Goal: Information Seeking & Learning: Learn about a topic

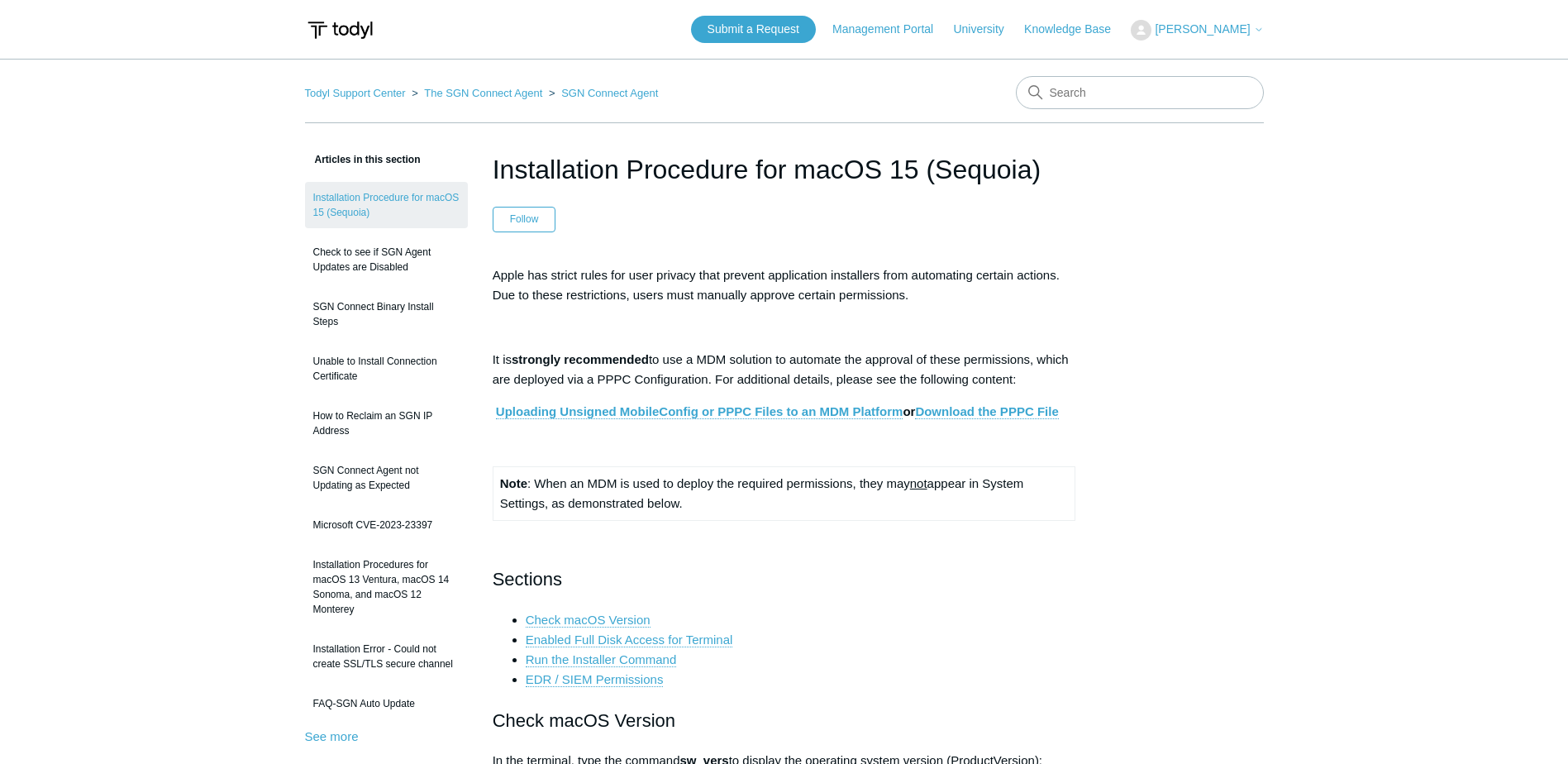
drag, startPoint x: 227, startPoint y: 338, endPoint x: 222, endPoint y: 300, distance: 38.3
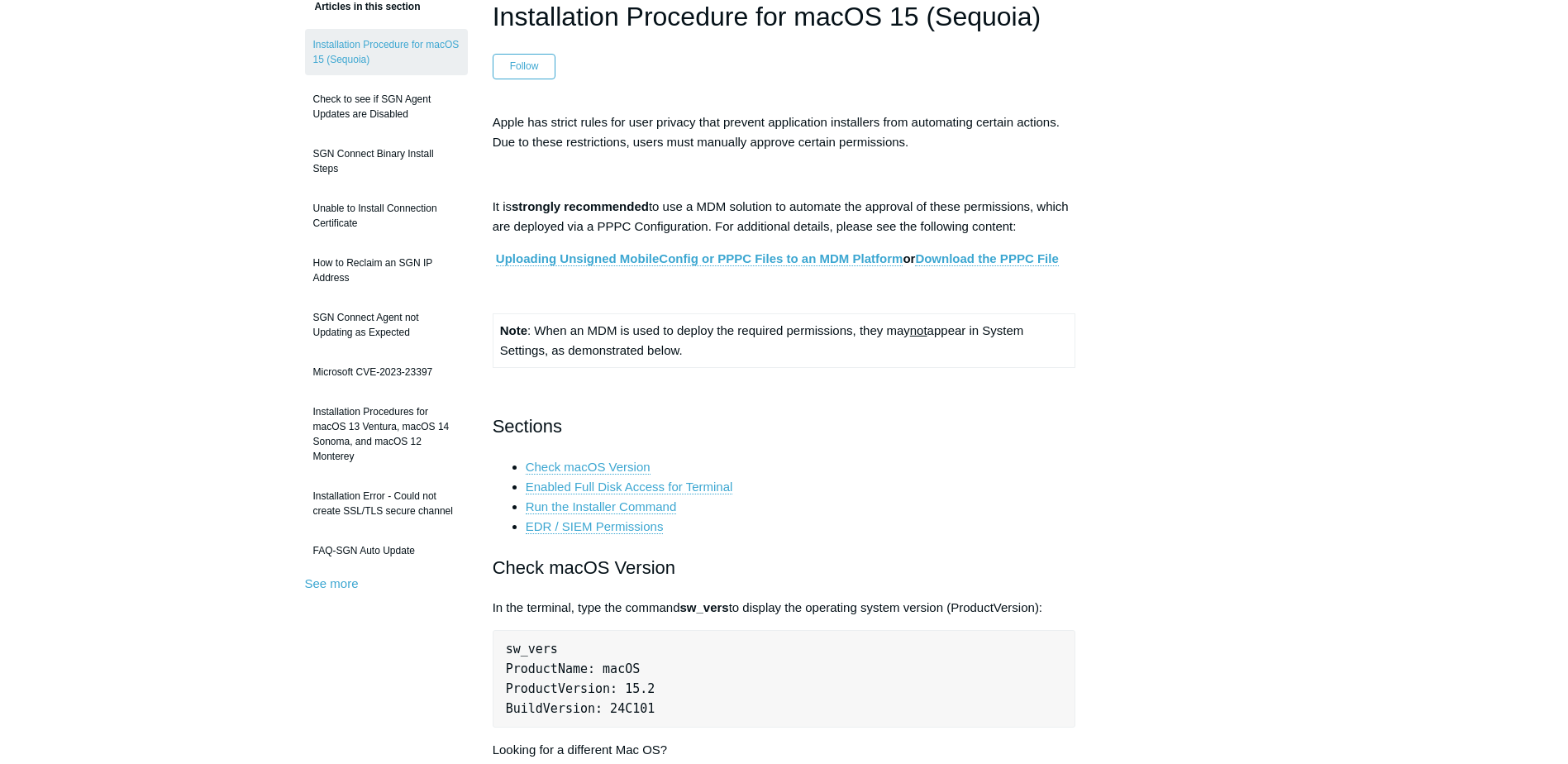
scroll to position [166, 0]
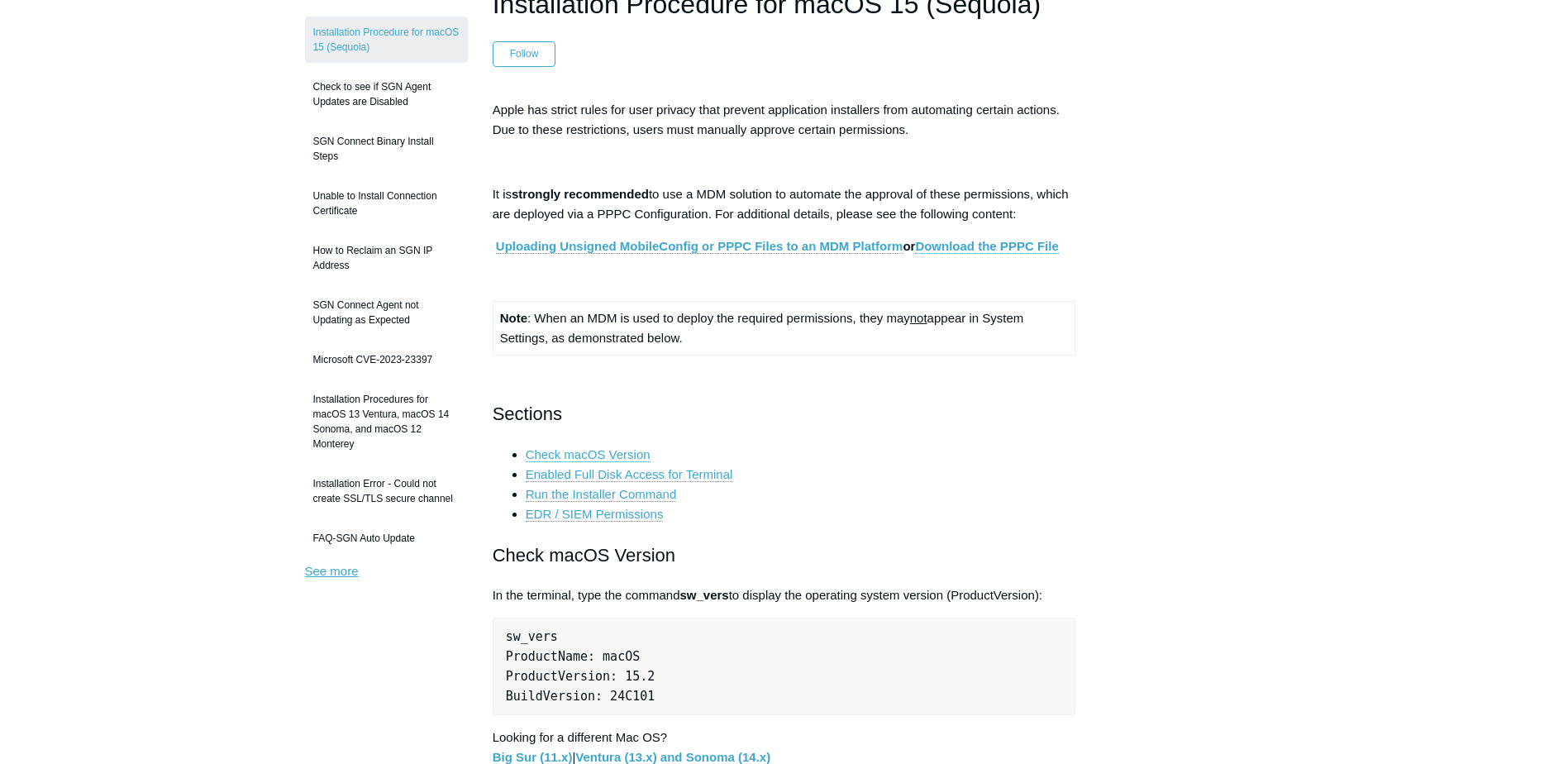
click at [341, 576] on link "See more" at bounding box center [331, 570] width 53 height 14
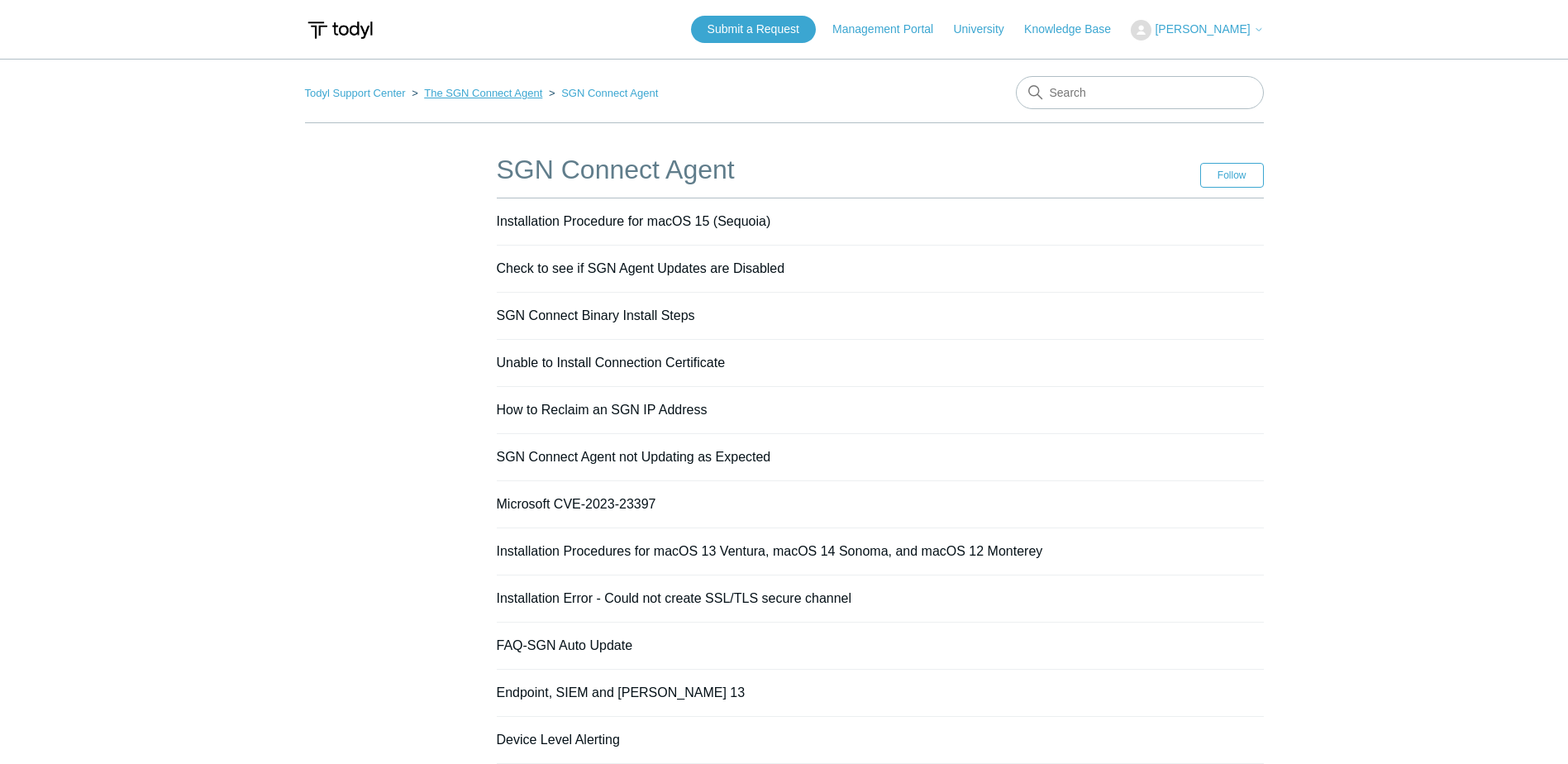
click at [505, 88] on link "The SGN Connect Agent" at bounding box center [483, 93] width 118 height 12
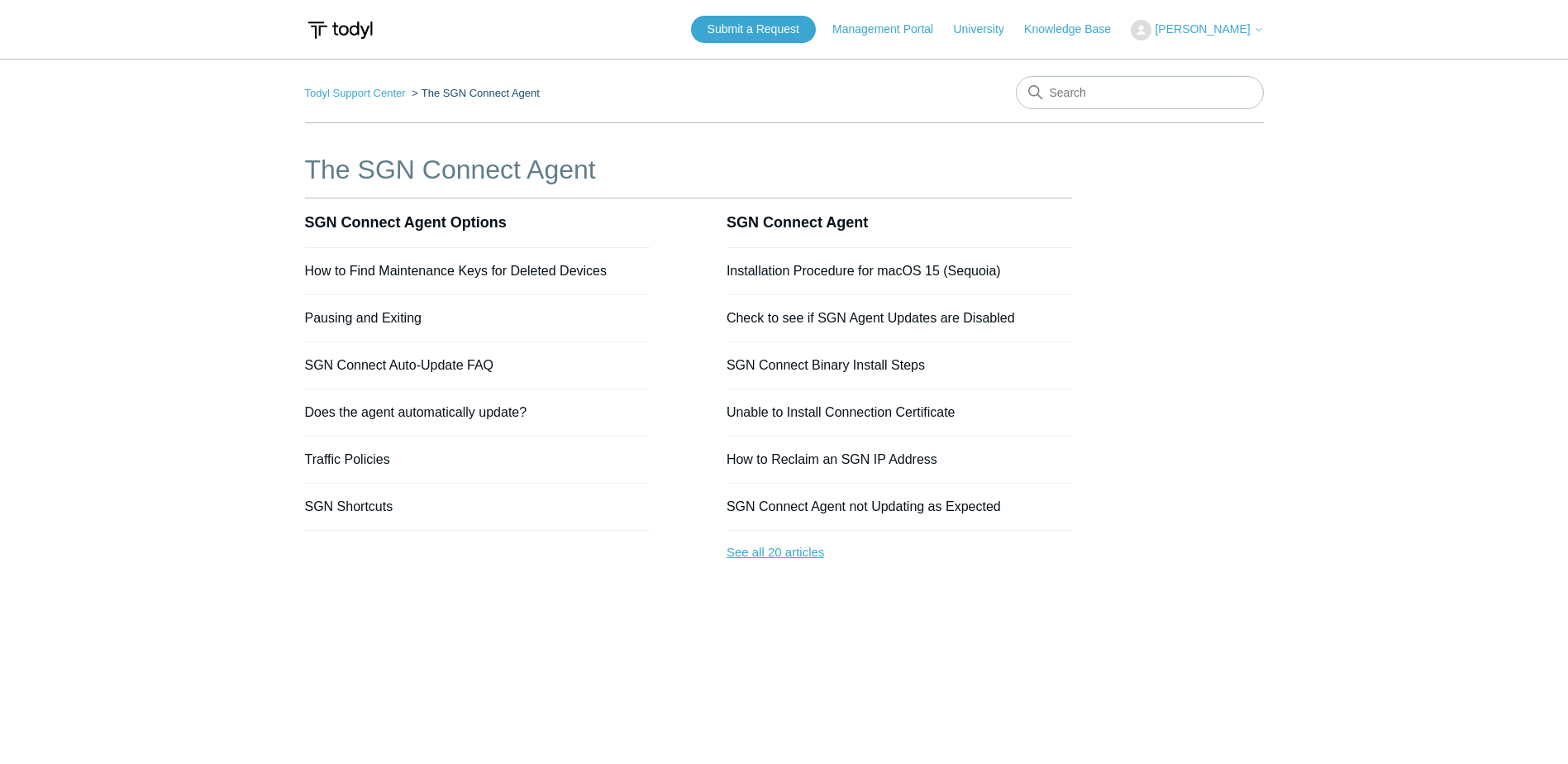
click at [759, 553] on link "See all 20 articles" at bounding box center [899, 553] width 345 height 44
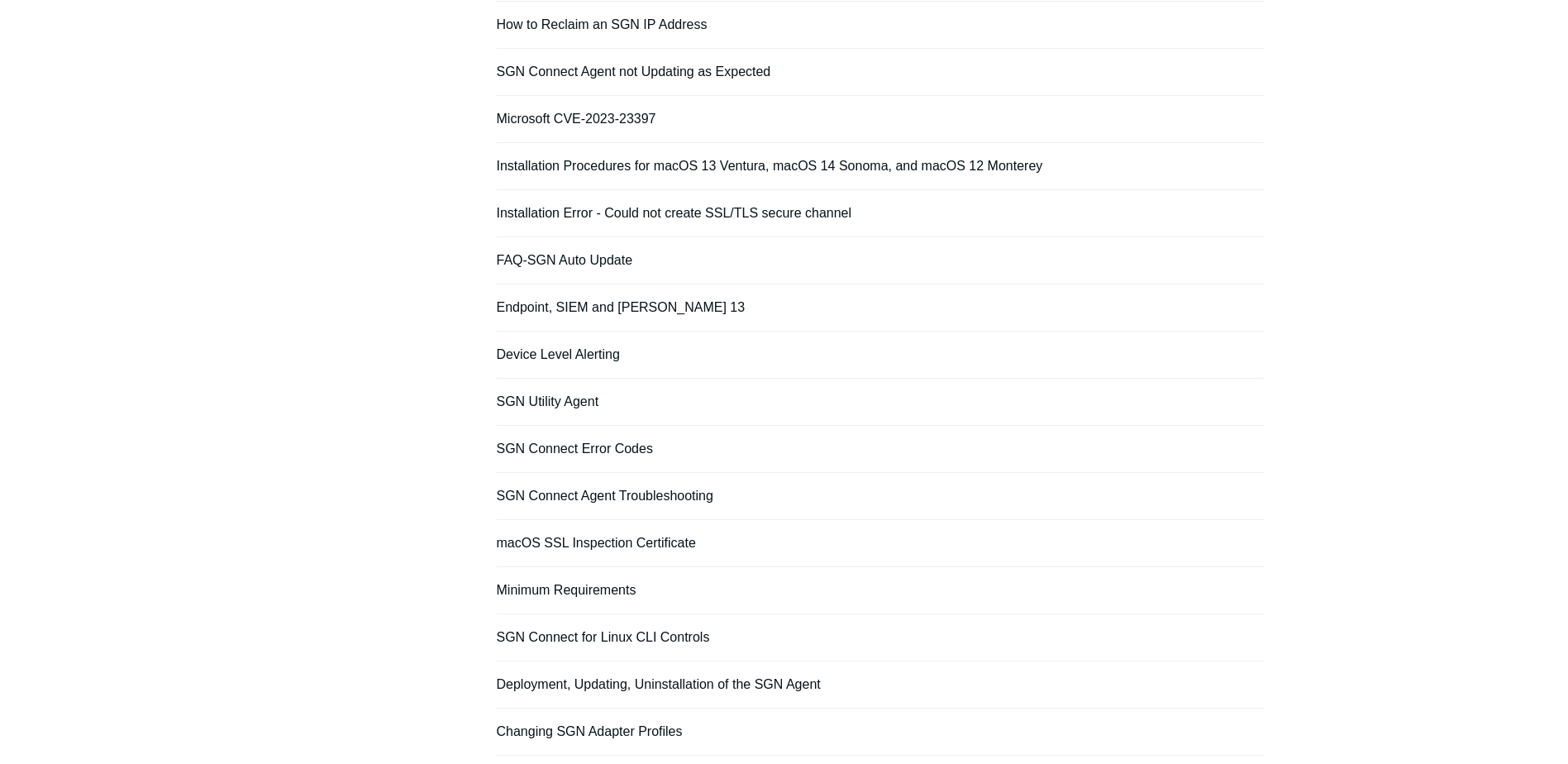
scroll to position [492, 0]
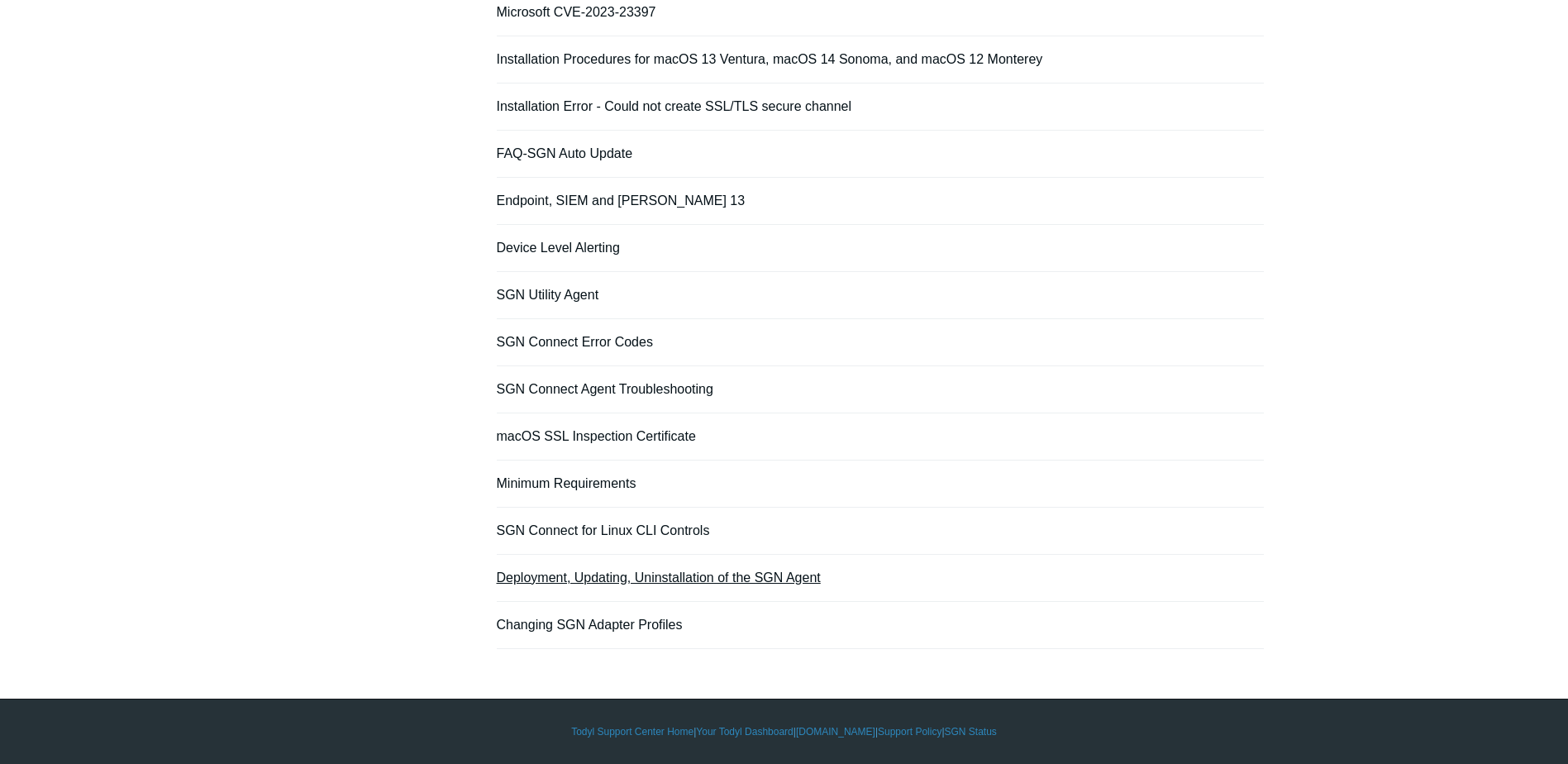
click at [710, 578] on link "Deployment, Updating, Uninstallation of the SGN Agent" at bounding box center [659, 577] width 324 height 14
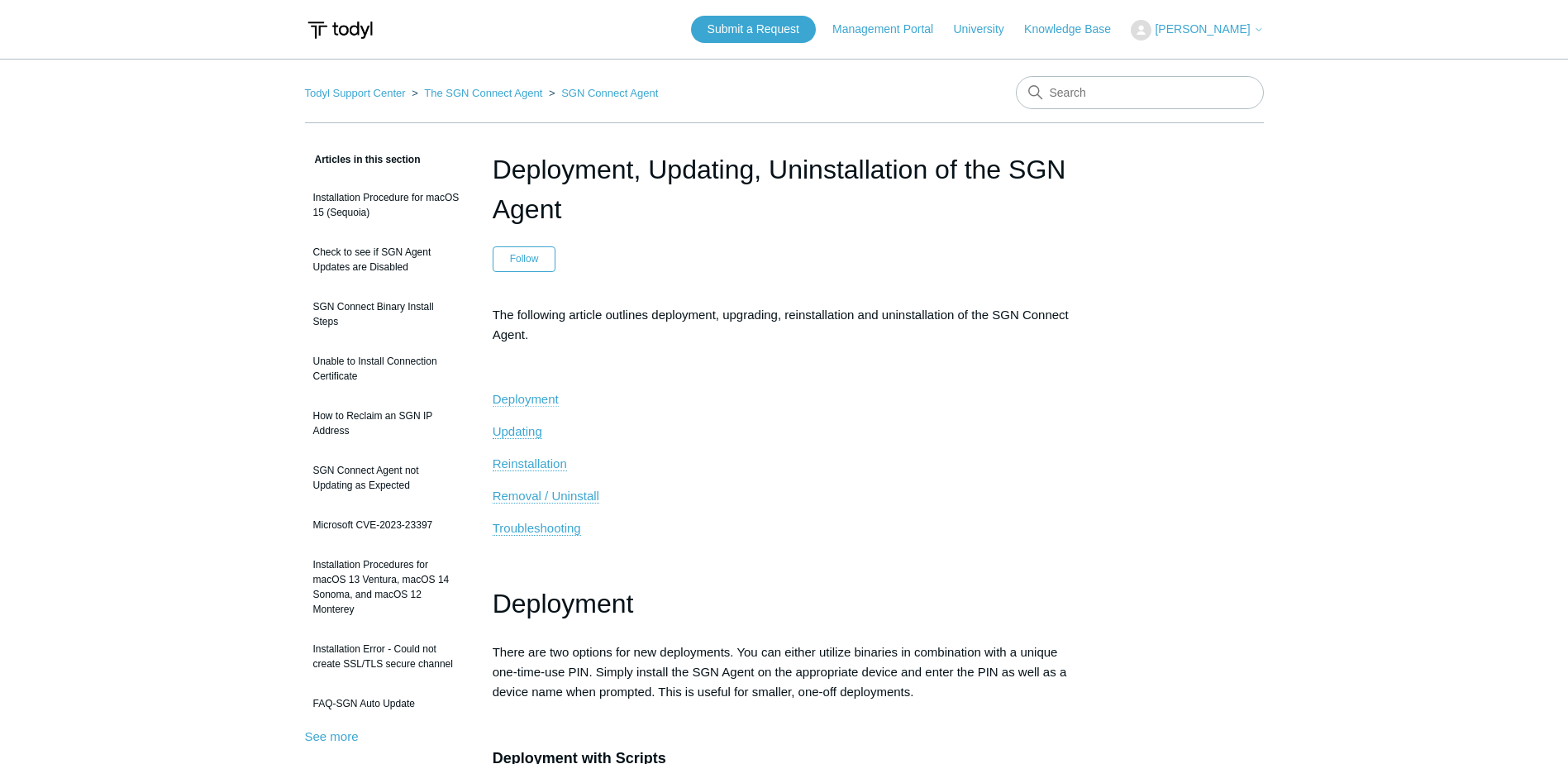
click at [540, 404] on span "Deployment" at bounding box center [525, 399] width 66 height 14
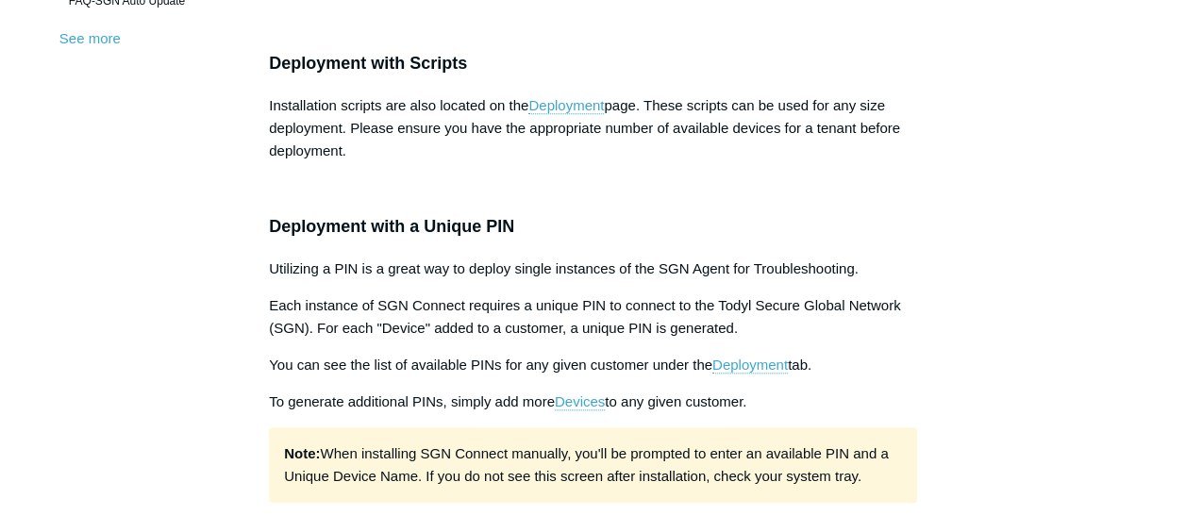
scroll to position [760, 0]
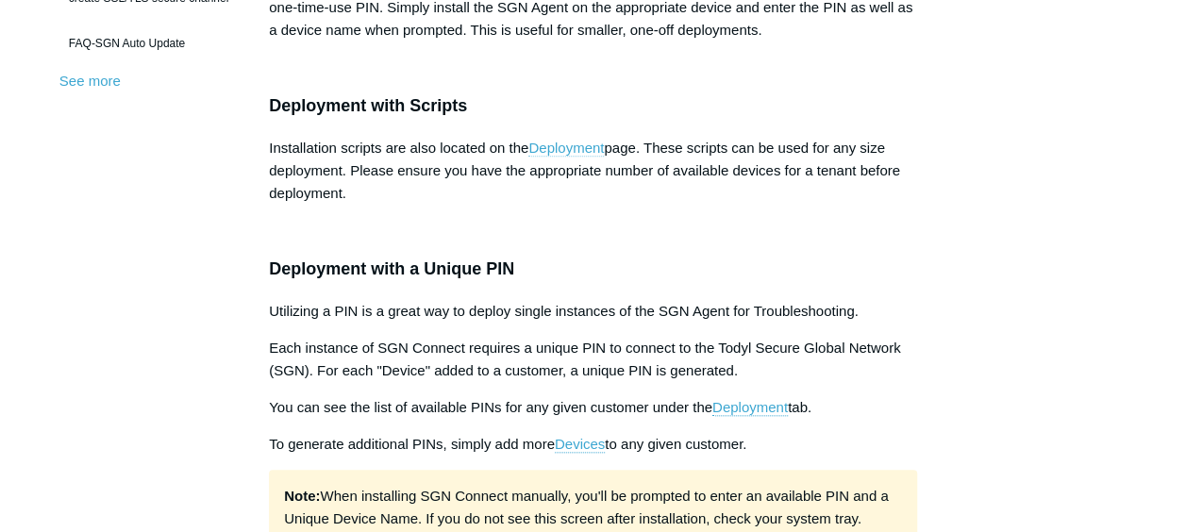
click at [549, 142] on link "Deployment" at bounding box center [565, 148] width 75 height 17
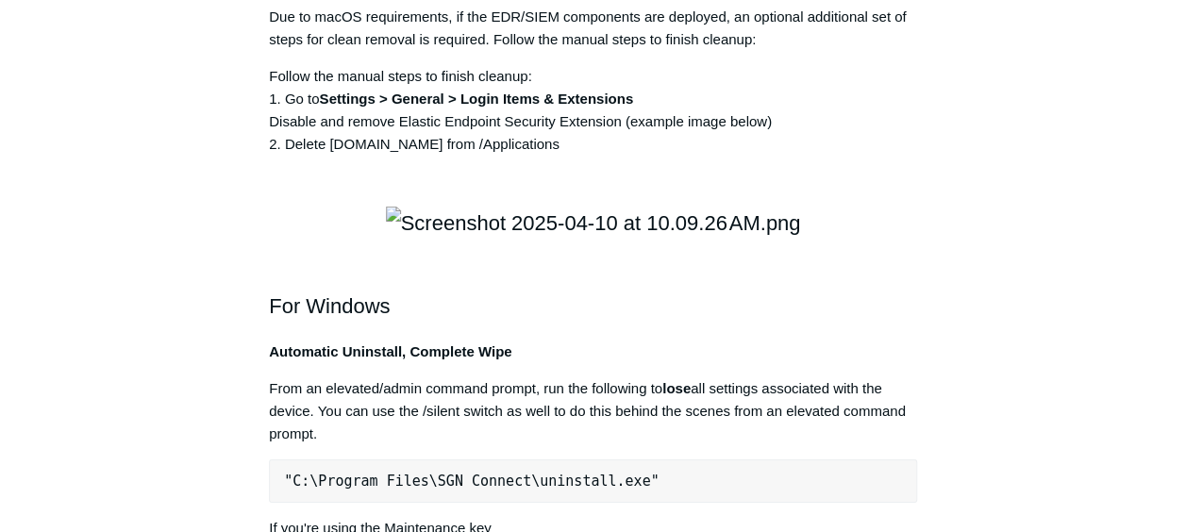
scroll to position [0, 0]
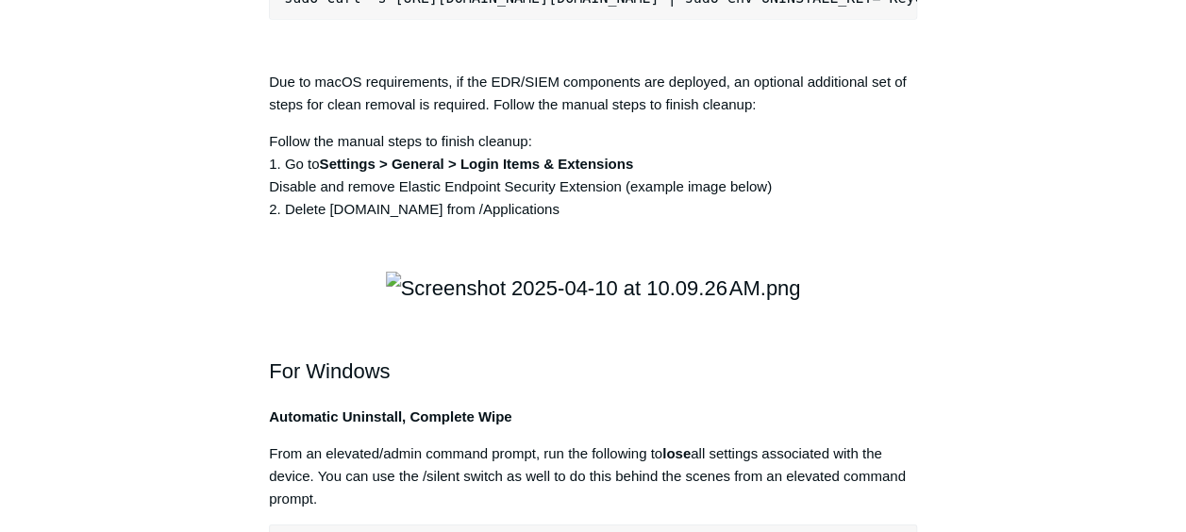
scroll to position [2835, 0]
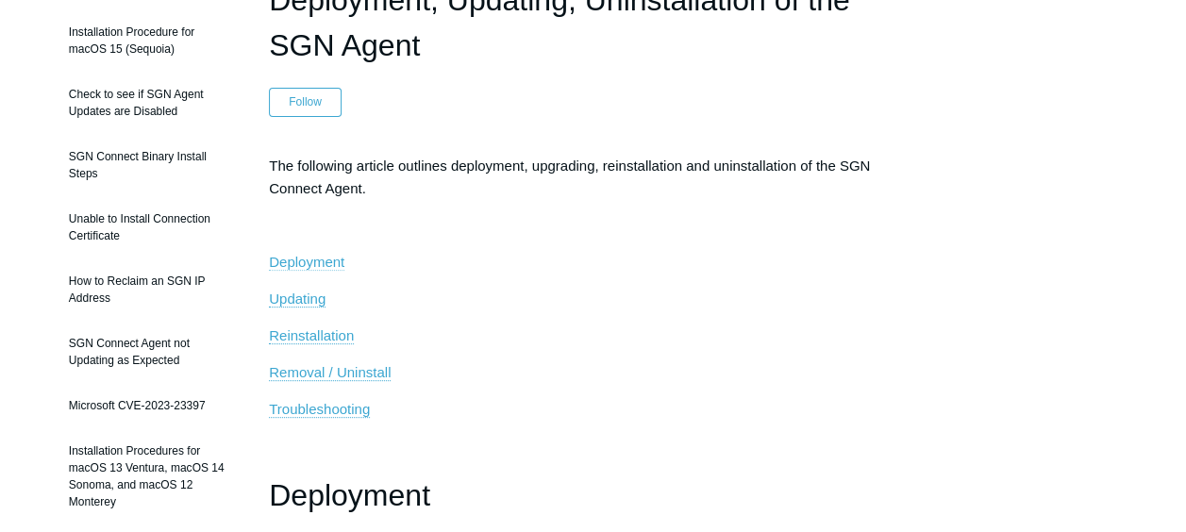
click at [330, 254] on span "Deployment" at bounding box center [306, 262] width 75 height 16
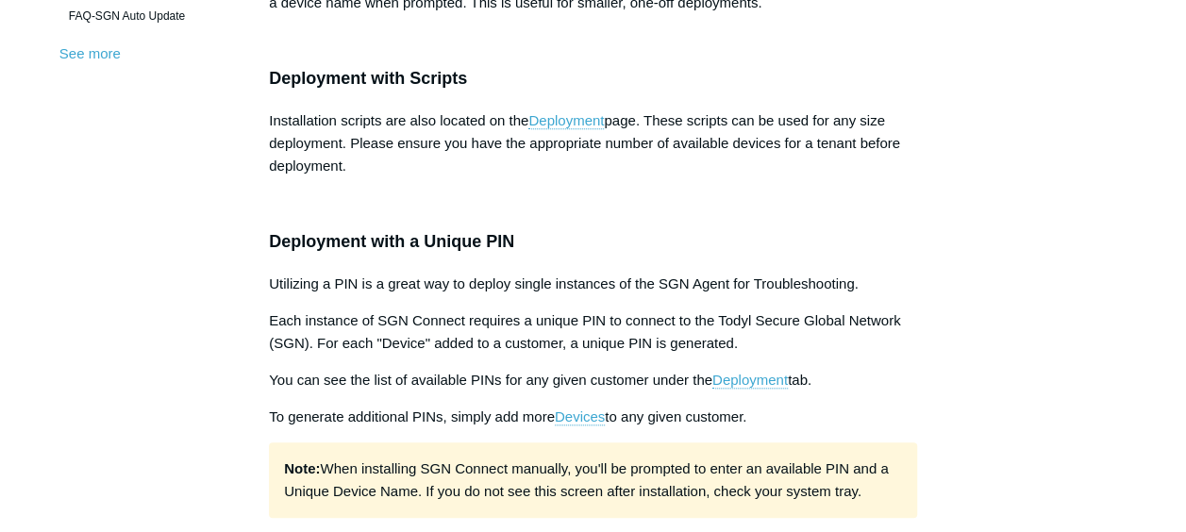
scroll to position [758, 0]
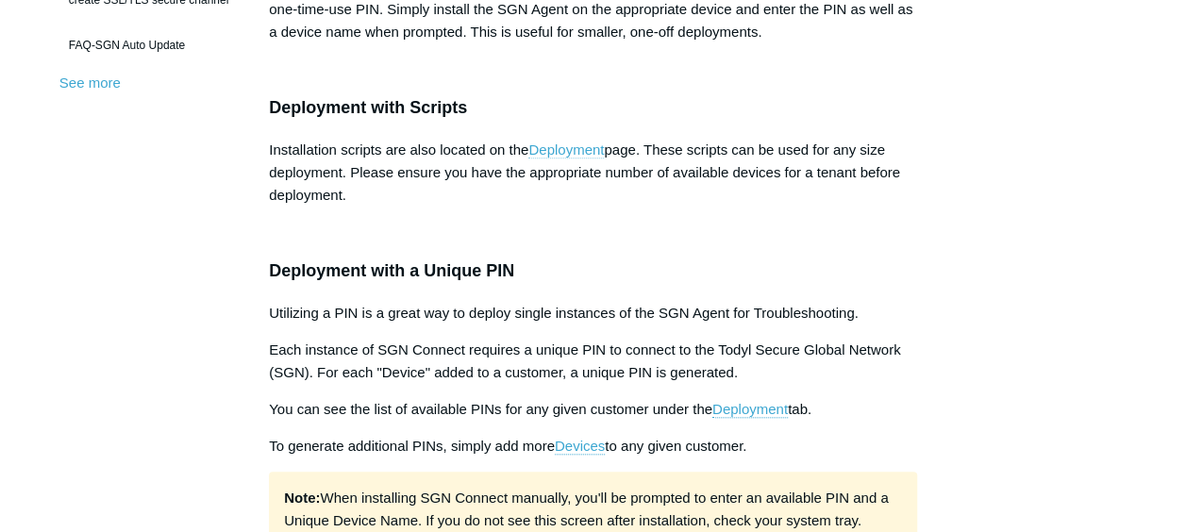
click at [567, 149] on link "Deployment" at bounding box center [565, 150] width 75 height 17
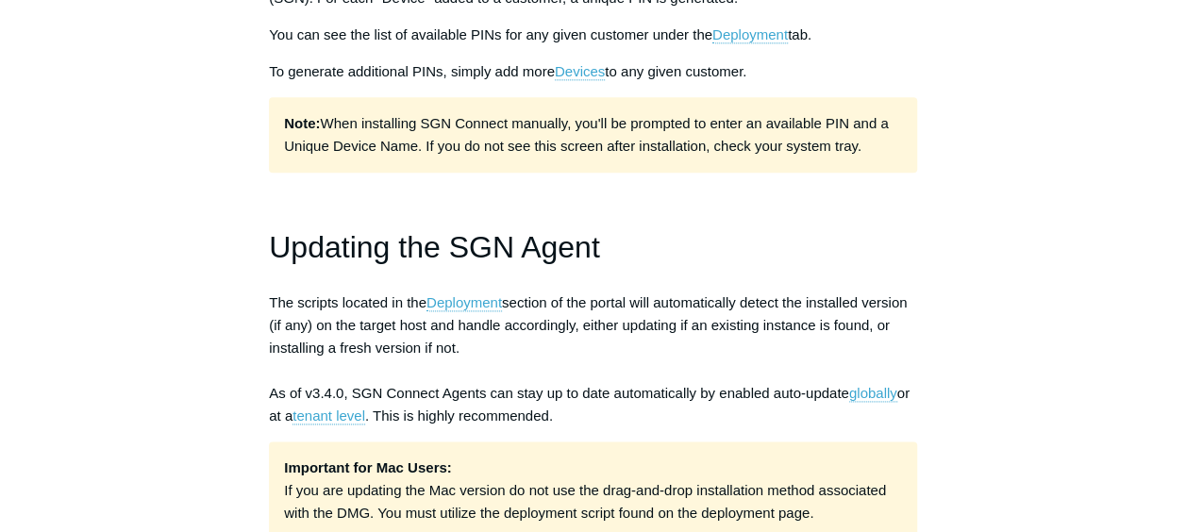
scroll to position [377, 0]
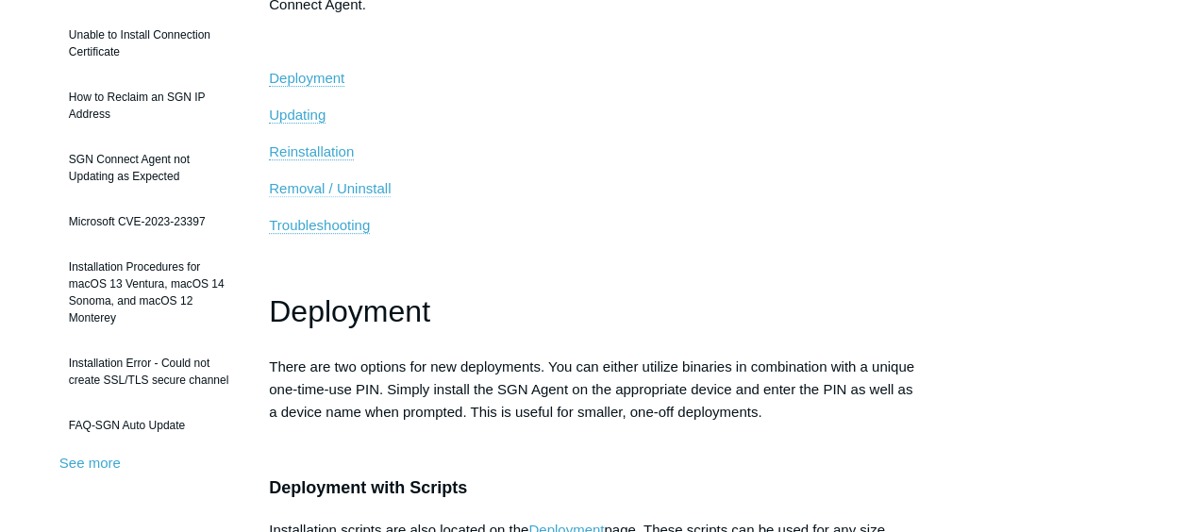
click at [328, 187] on span "Removal / Uninstall" at bounding box center [330, 188] width 122 height 16
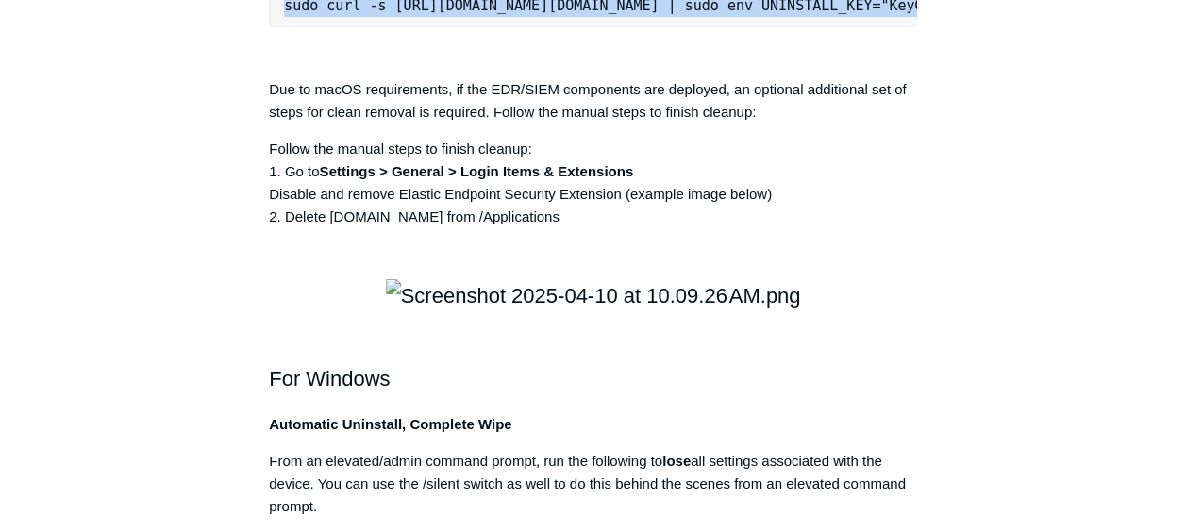
scroll to position [0, 253]
drag, startPoint x: 284, startPoint y: 304, endPoint x: 988, endPoint y: 326, distance: 704.2
click at [988, 326] on div "Articles in this section Installation Procedure for macOS 15 (Sequoia) Check to…" at bounding box center [592, 10] width 1067 height 5393
copy pre "sudo curl -s https://portal.todyl.com/tools/MacUninstall.sh | sudo env UNINSTAL…"
click at [988, 323] on div "Articles in this section Installation Procedure for macOS 15 (Sequoia) Check to…" at bounding box center [592, 10] width 1067 height 5393
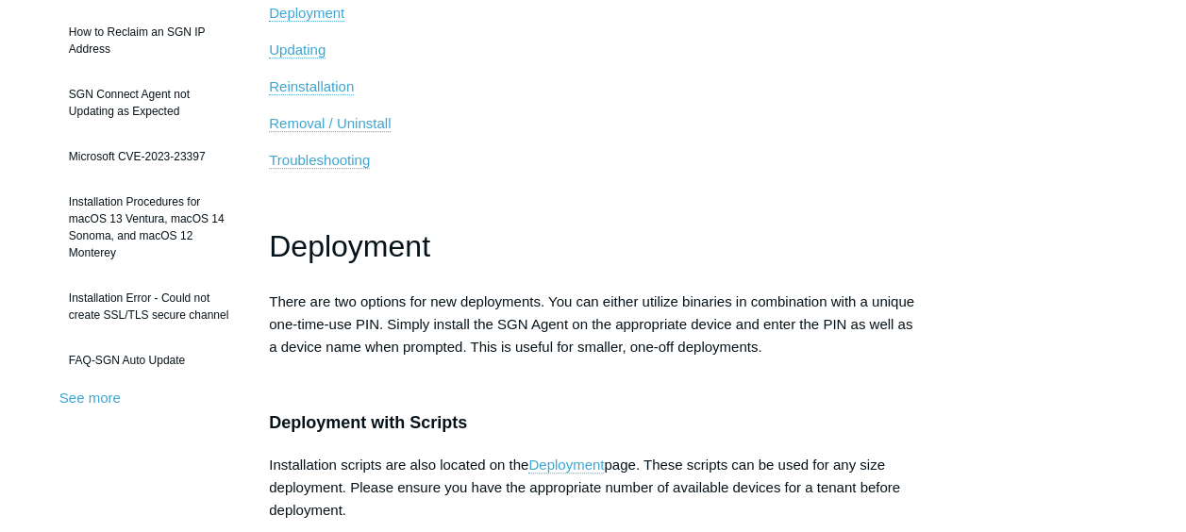
scroll to position [404, 0]
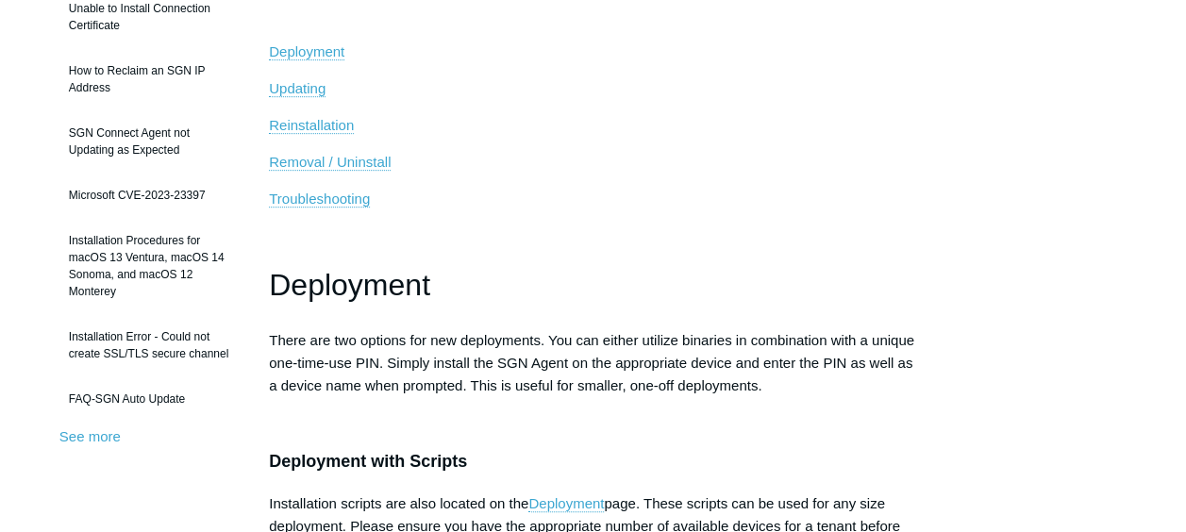
click at [315, 151] on p "Removal / Uninstall" at bounding box center [593, 162] width 648 height 23
click at [298, 123] on span "Reinstallation" at bounding box center [311, 125] width 85 height 16
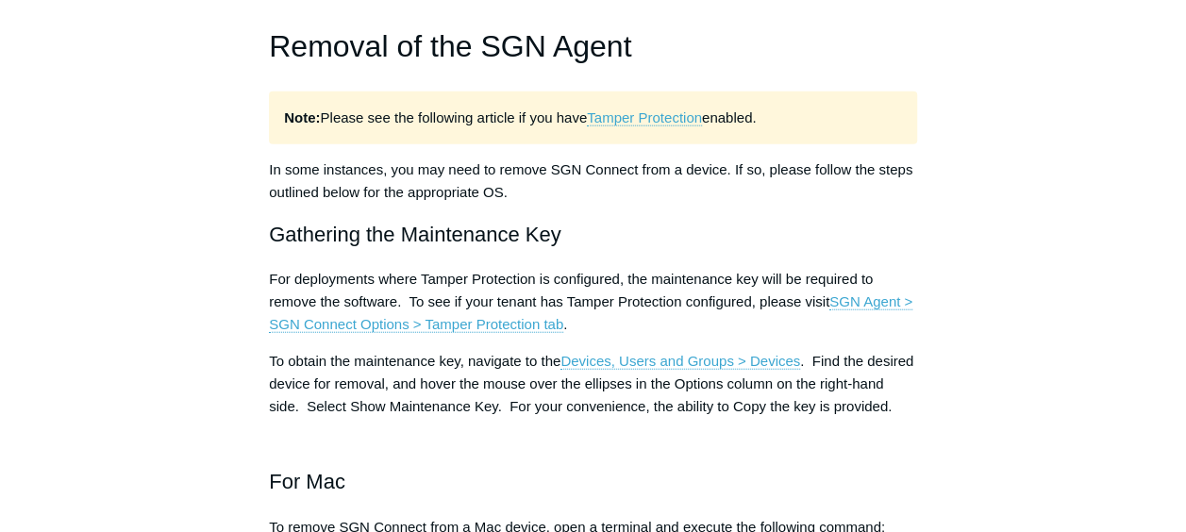
scroll to position [1722, 0]
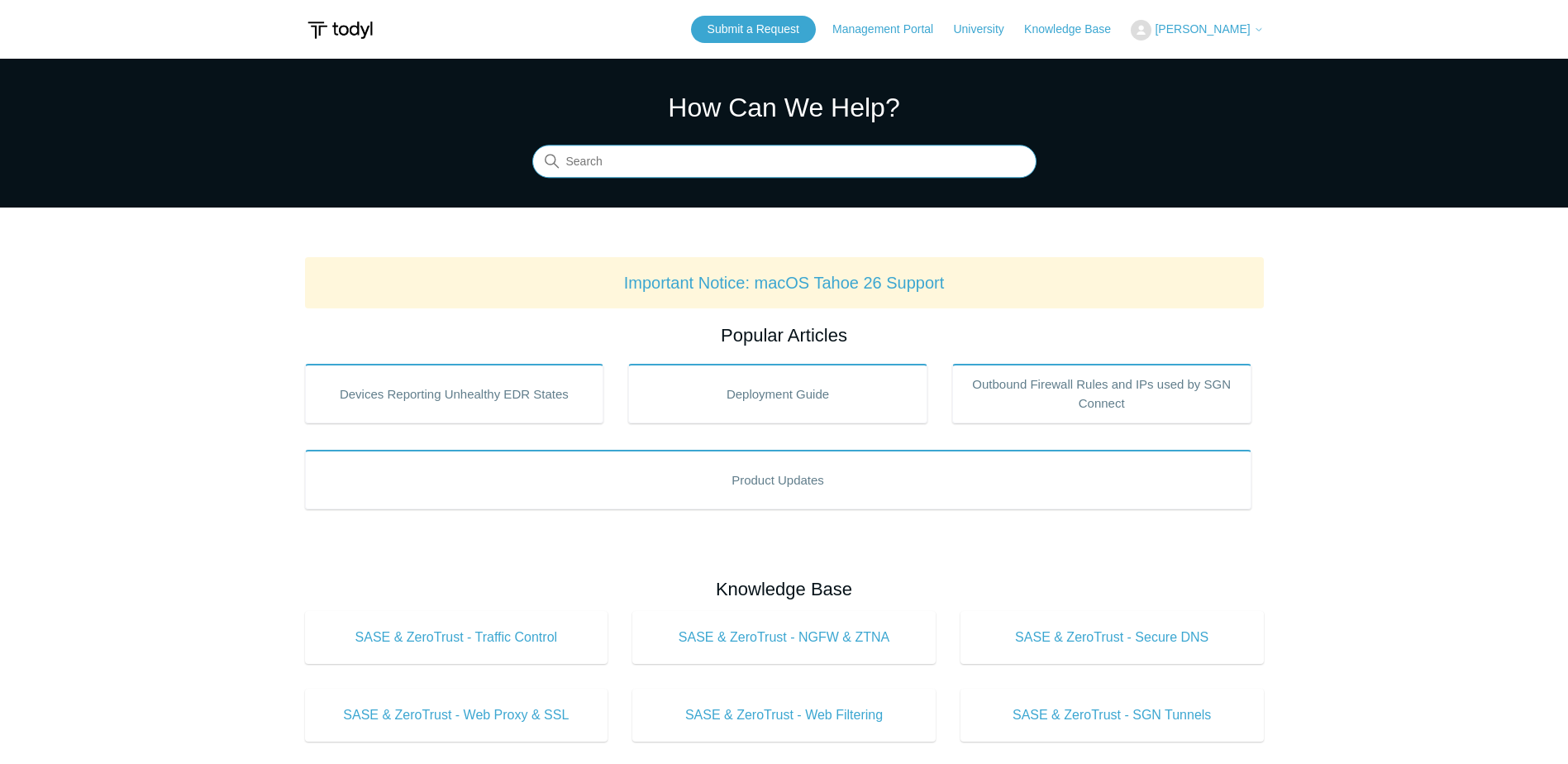
click at [696, 166] on input "Search" at bounding box center [785, 162] width 505 height 33
type input "stuck on starting up and gathering information"
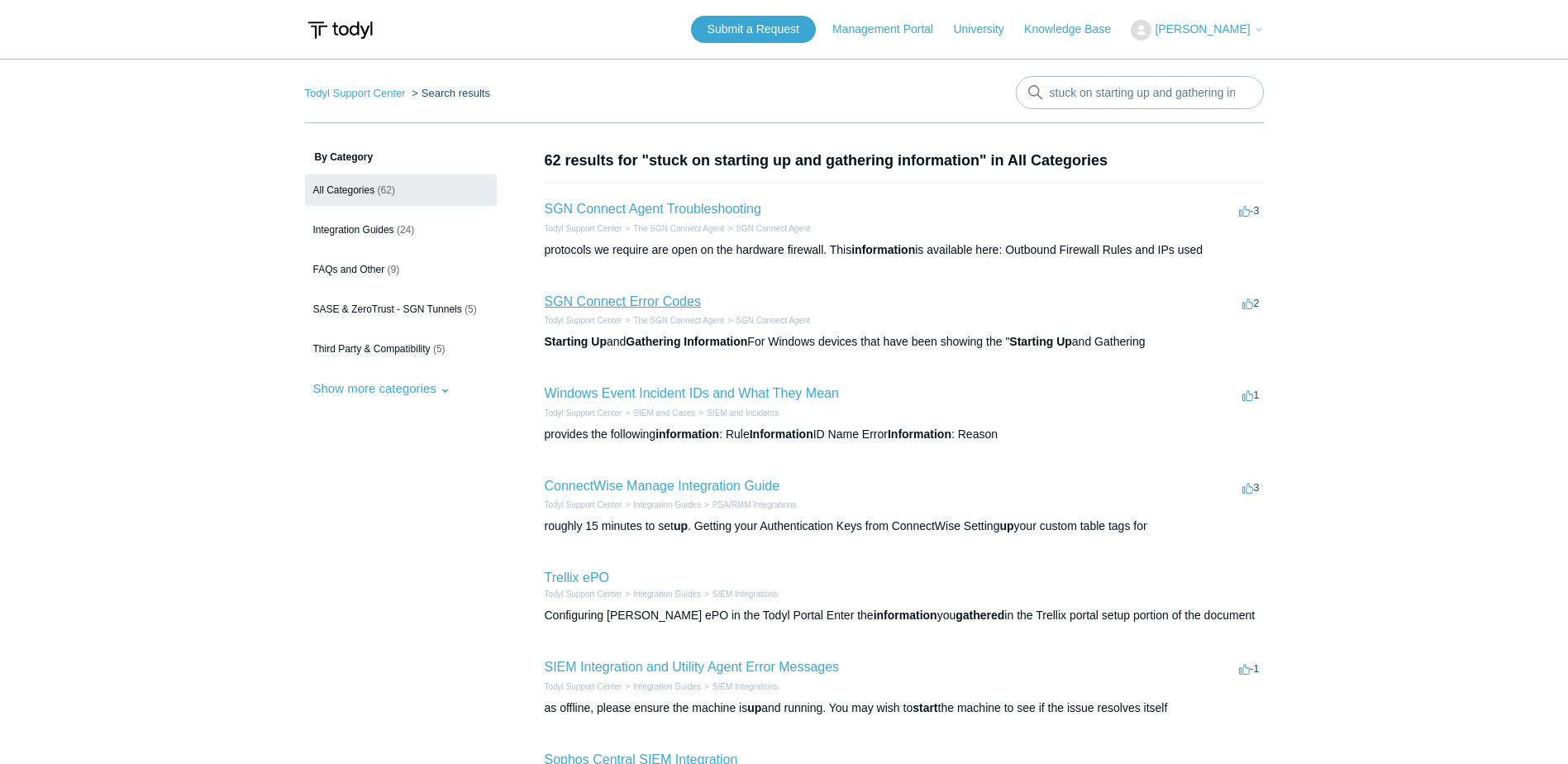
click at [659, 296] on link "SGN Connect Error Codes" at bounding box center [623, 301] width 156 height 14
click at [1188, 90] on input "stuck on starting up and gathering information" at bounding box center [1140, 93] width 248 height 33
click at [1267, 93] on main "Todyl Support Center Search results There are no matching results in this help …" at bounding box center [784, 606] width 1568 height 1096
click at [1218, 95] on input "stuck on starting up and gathering information" at bounding box center [1140, 93] width 248 height 33
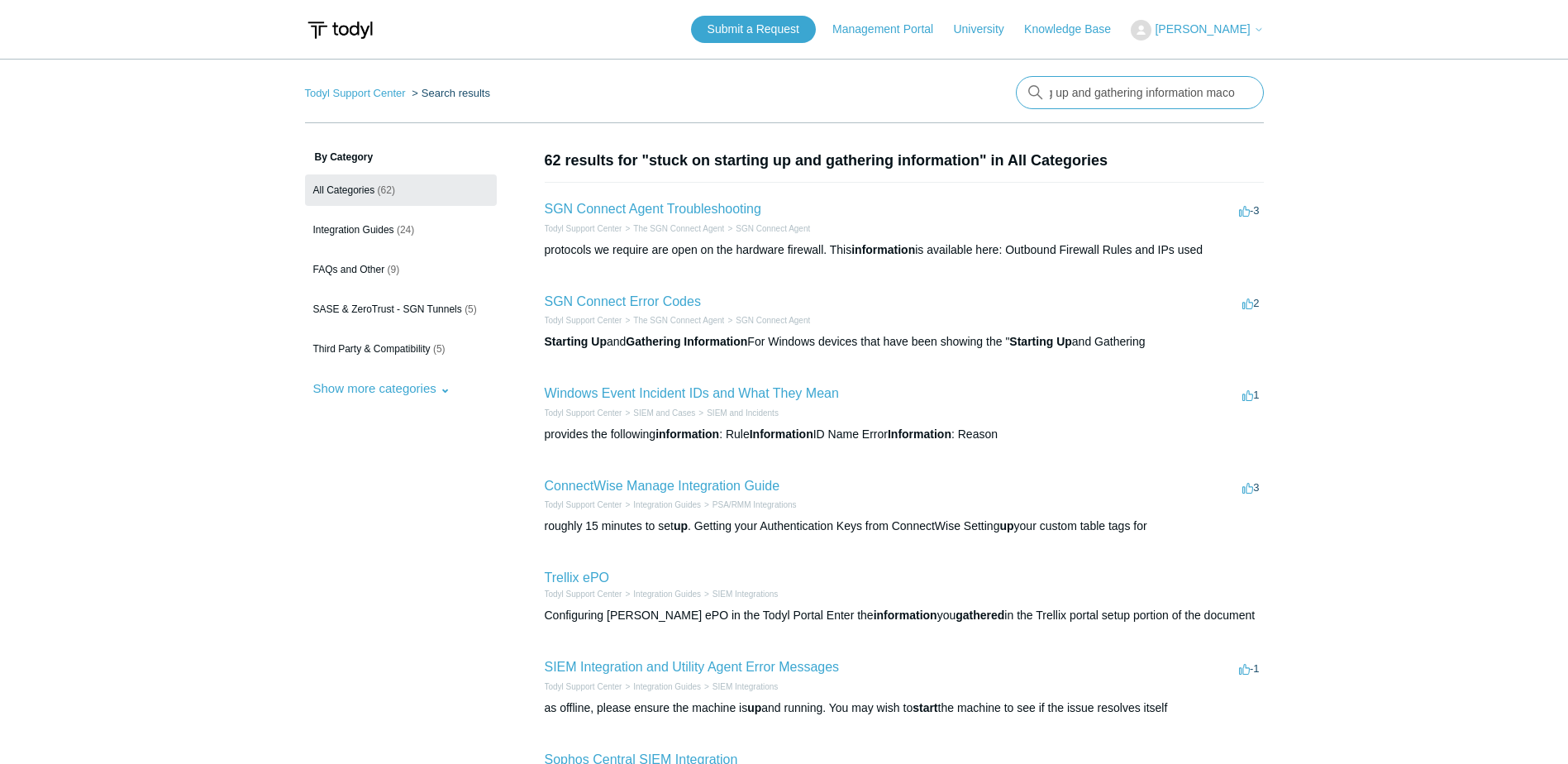
scroll to position [0, 87]
type input "stuck on starting up and gathering information macos"
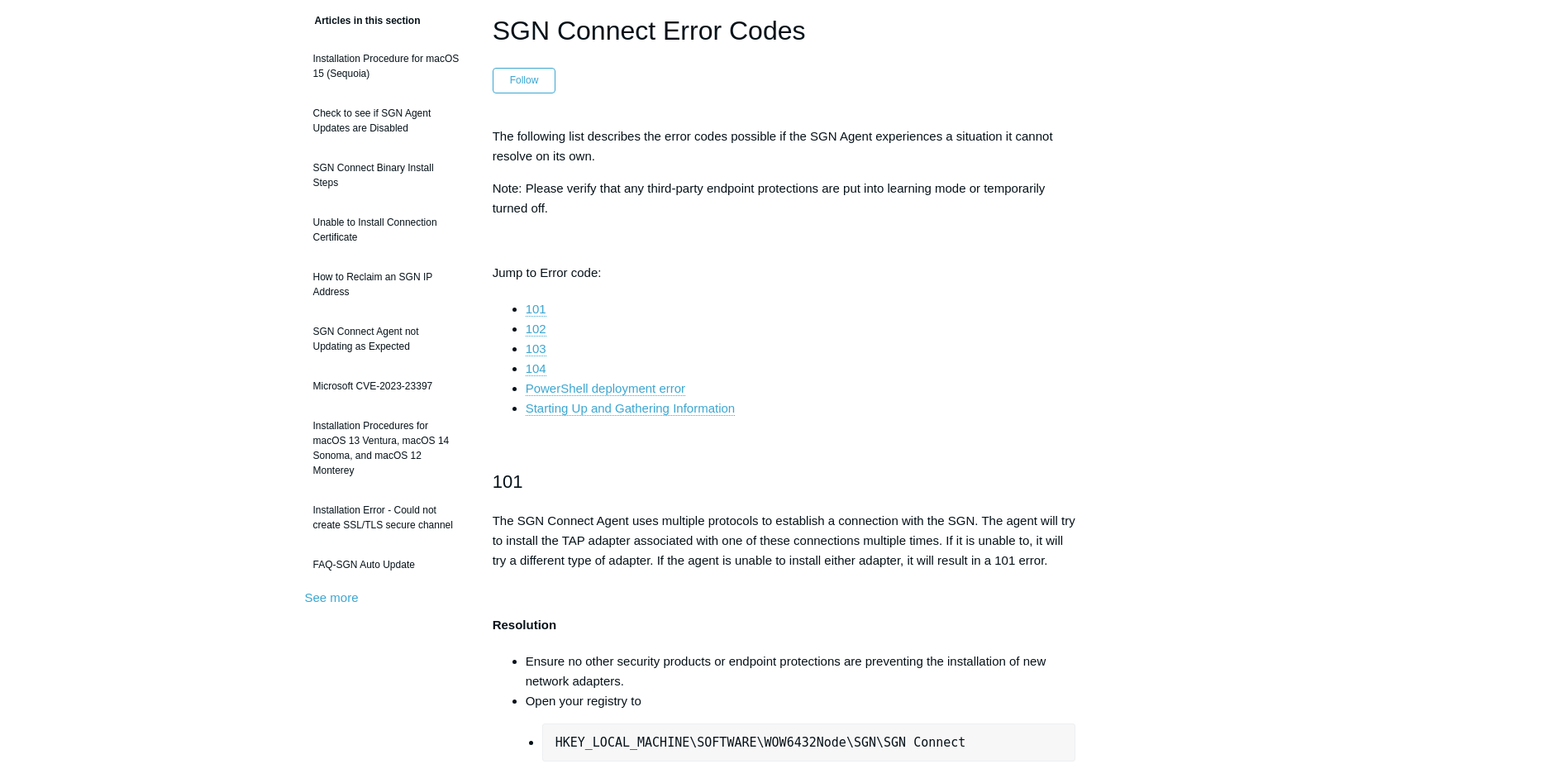
scroll to position [166, 0]
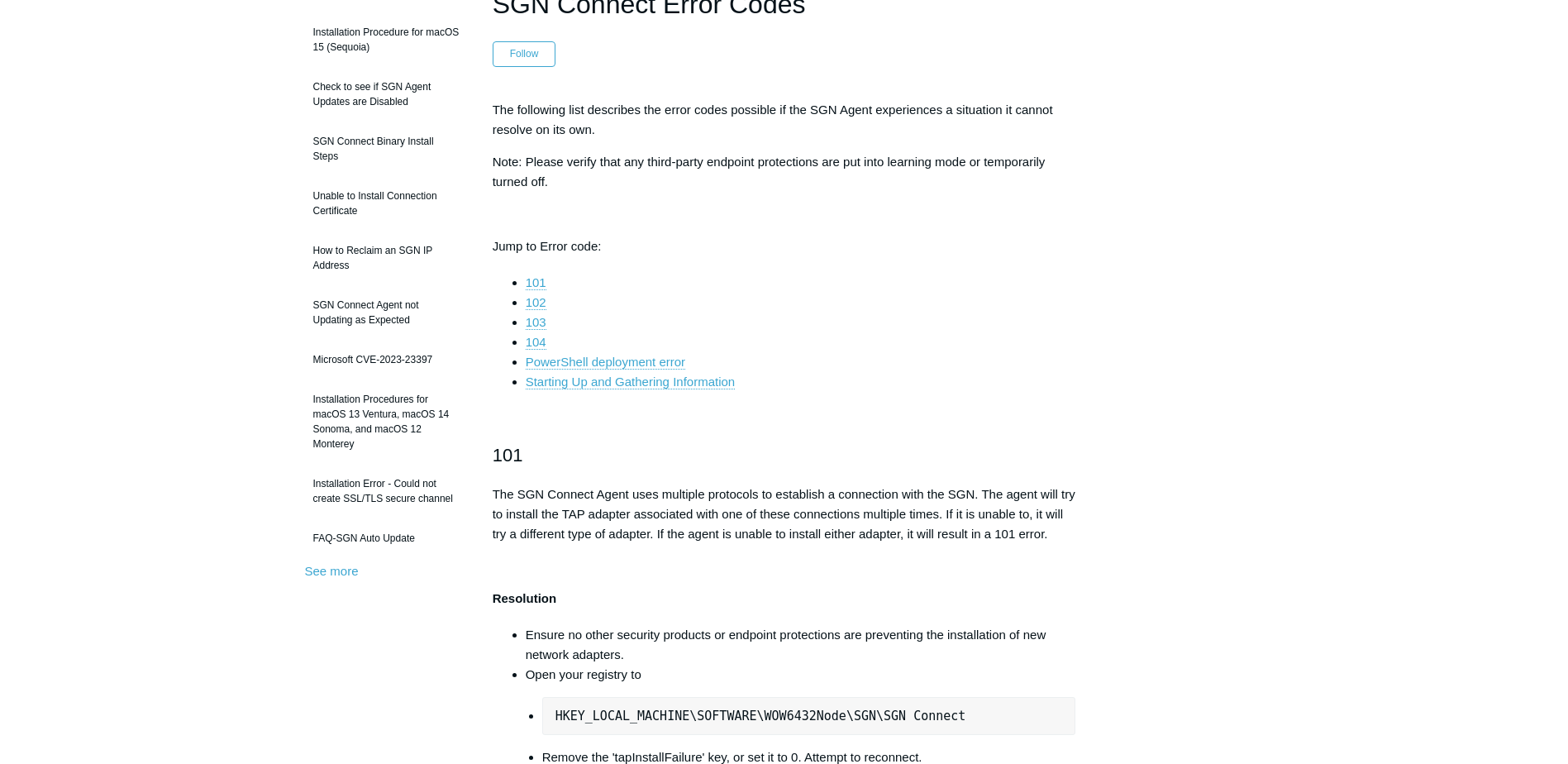
click at [700, 390] on li "Starting Up and Gathering Information" at bounding box center [801, 382] width 550 height 20
click at [701, 384] on link "Starting Up and Gathering Information" at bounding box center [630, 381] width 209 height 15
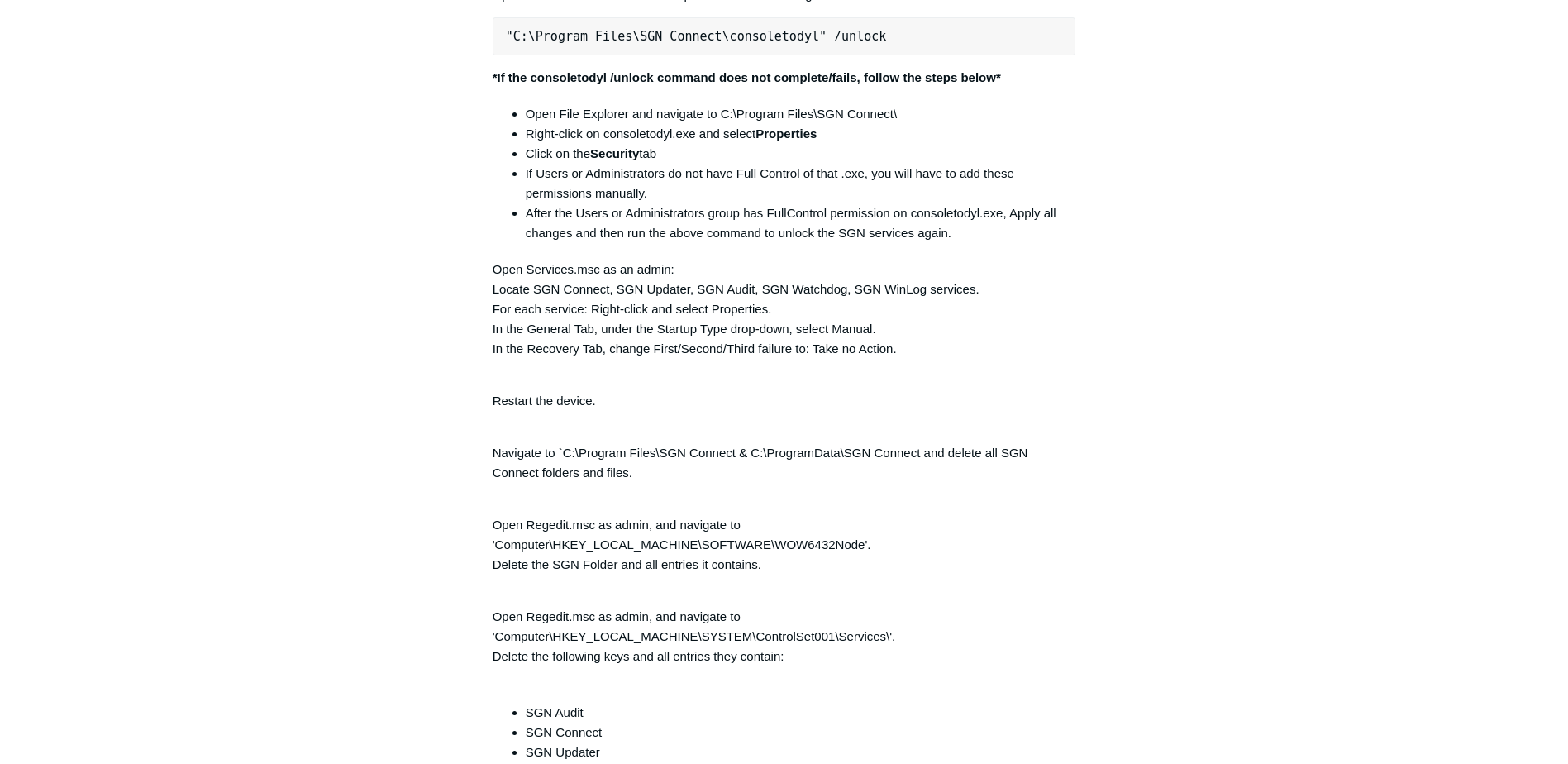
scroll to position [3242, 0]
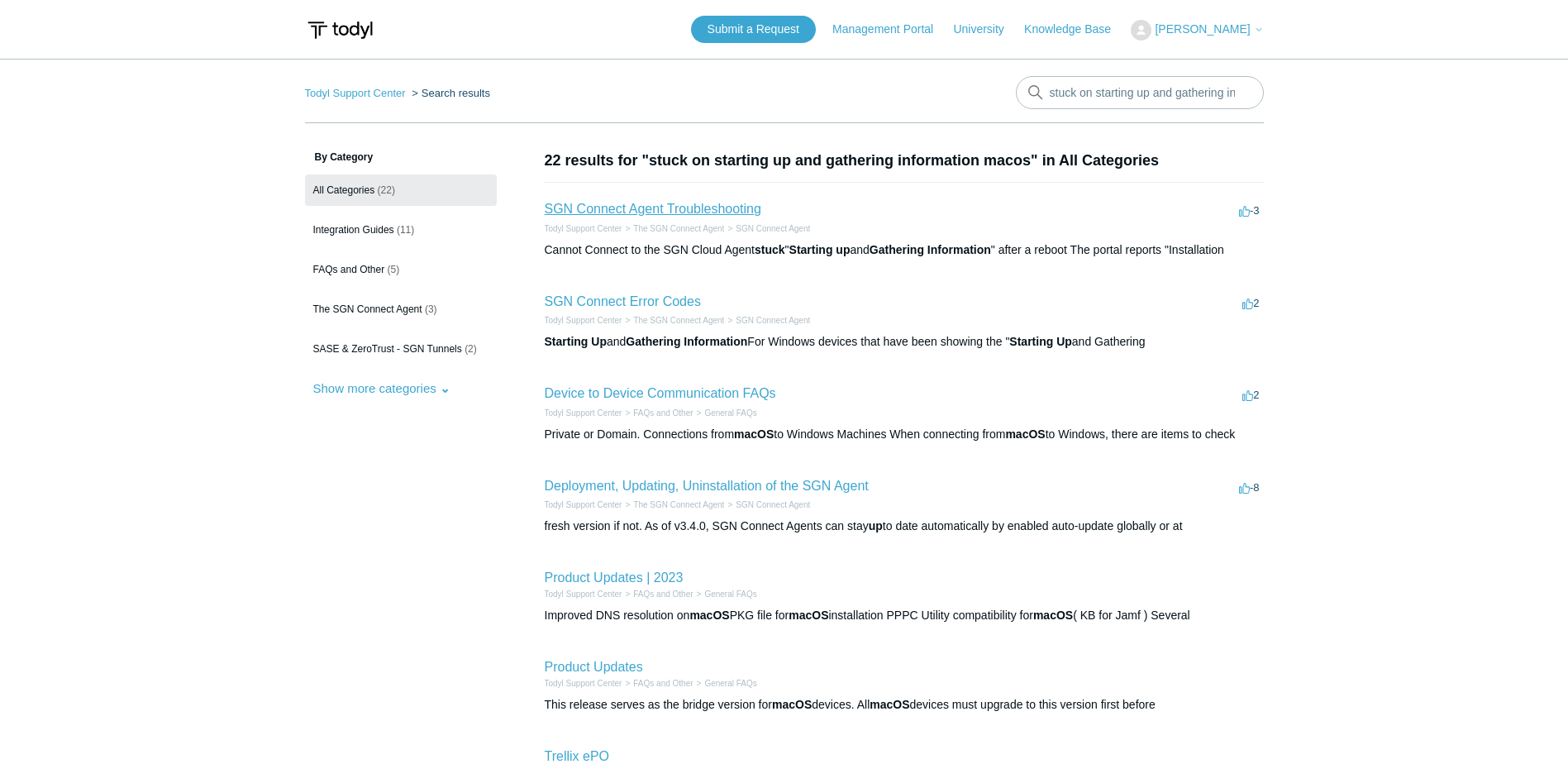
click at [754, 209] on link "SGN Connect Agent Troubleshooting" at bounding box center [653, 209] width 216 height 14
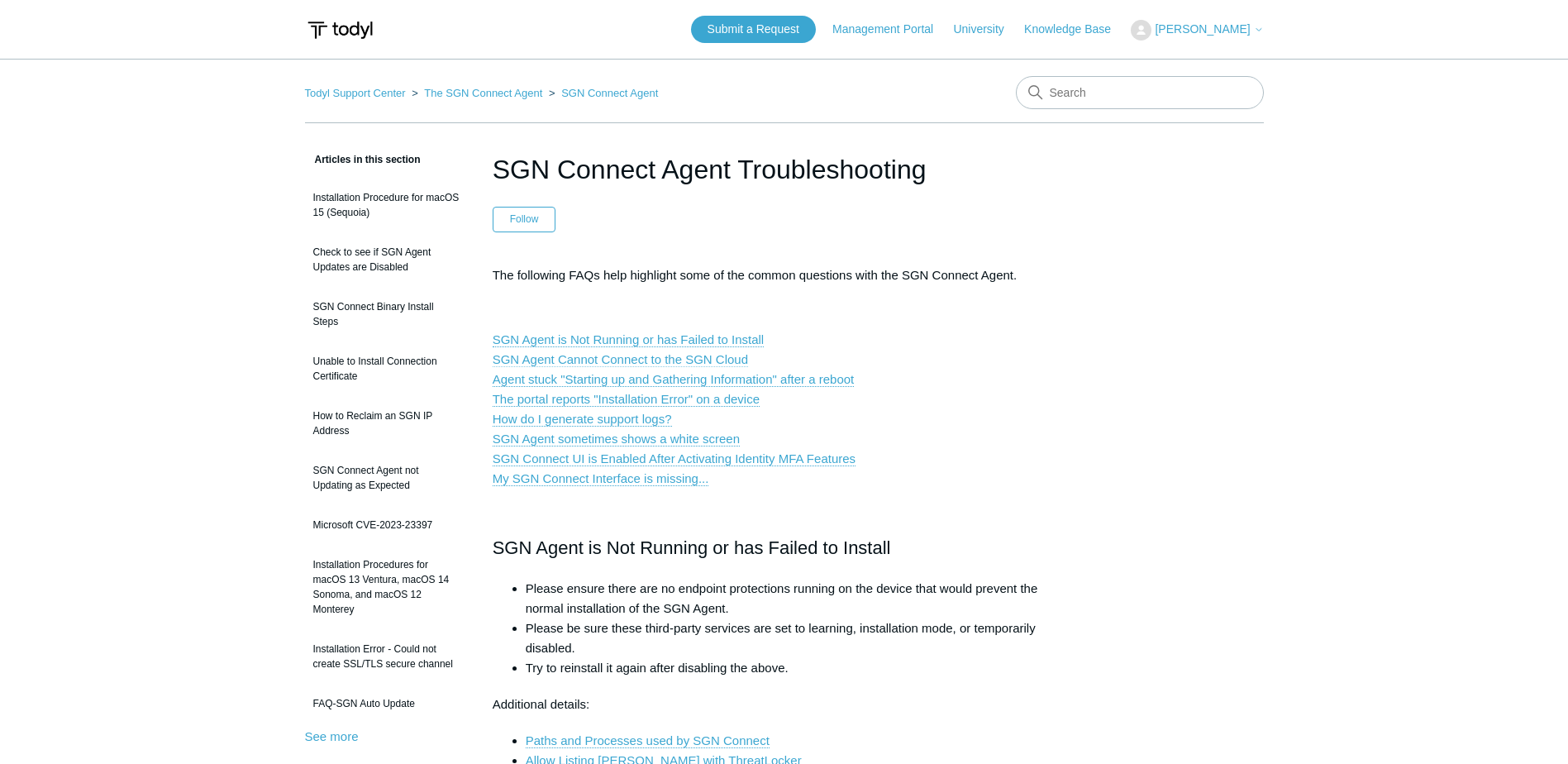
click at [665, 359] on link "SGN Agent Cannot Connect to the SGN Cloud" at bounding box center [620, 359] width 256 height 15
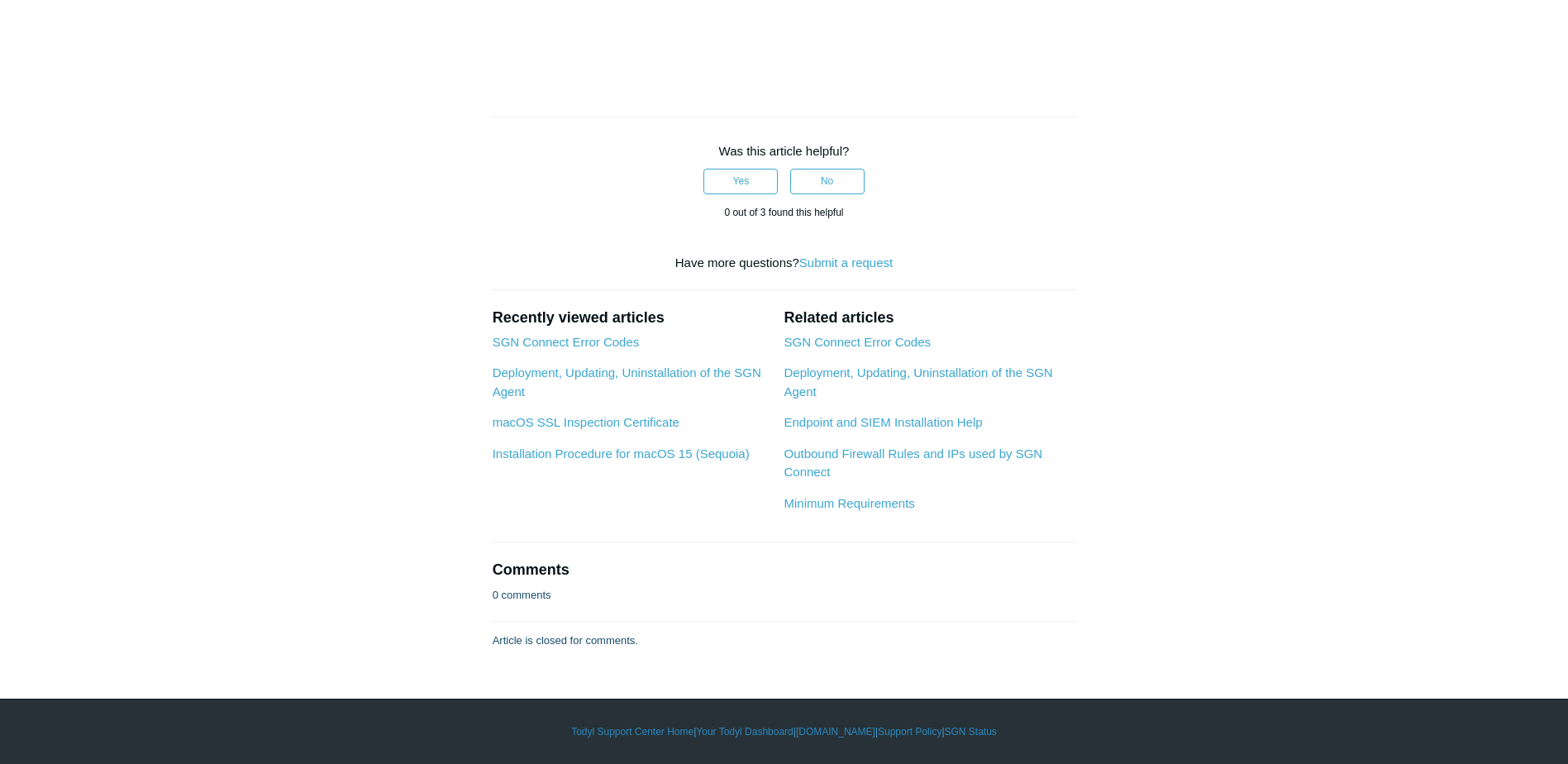
scroll to position [2701, 0]
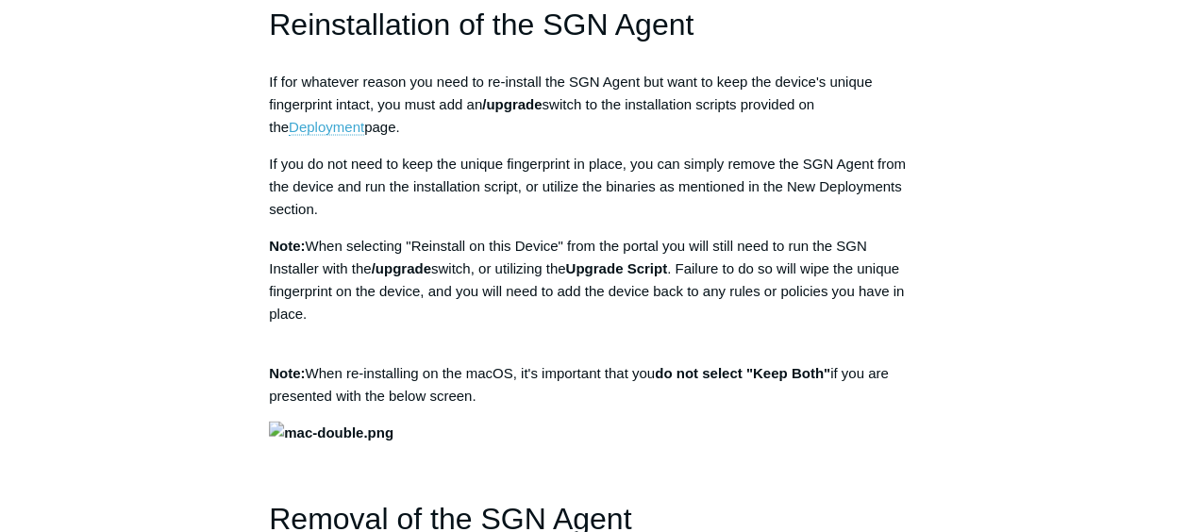
scroll to position [0, 253]
